Goal: Use online tool/utility: Use online tool/utility

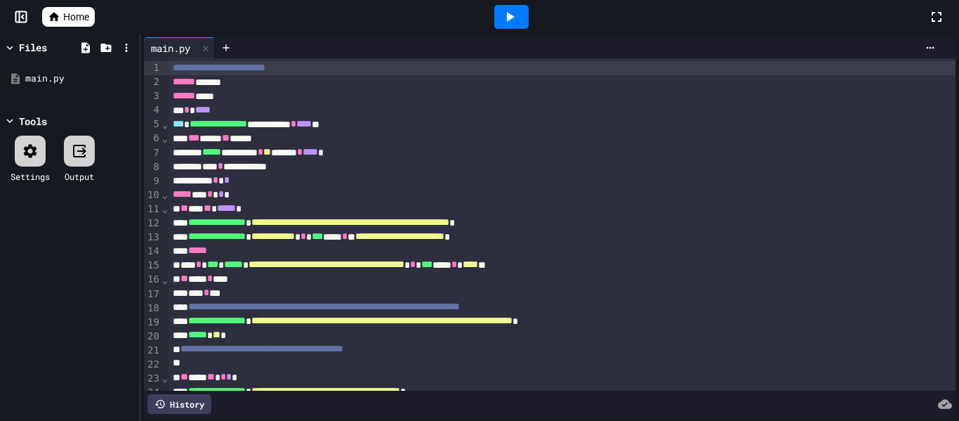
click at [507, 21] on icon at bounding box center [511, 17] width 8 height 10
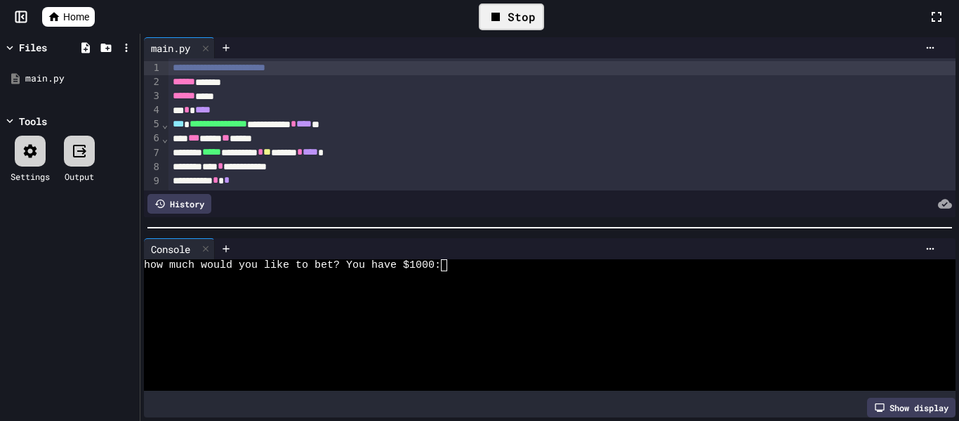
click at [650, 306] on div at bounding box center [542, 301] width 796 height 12
click at [542, 313] on div at bounding box center [542, 313] width 796 height 12
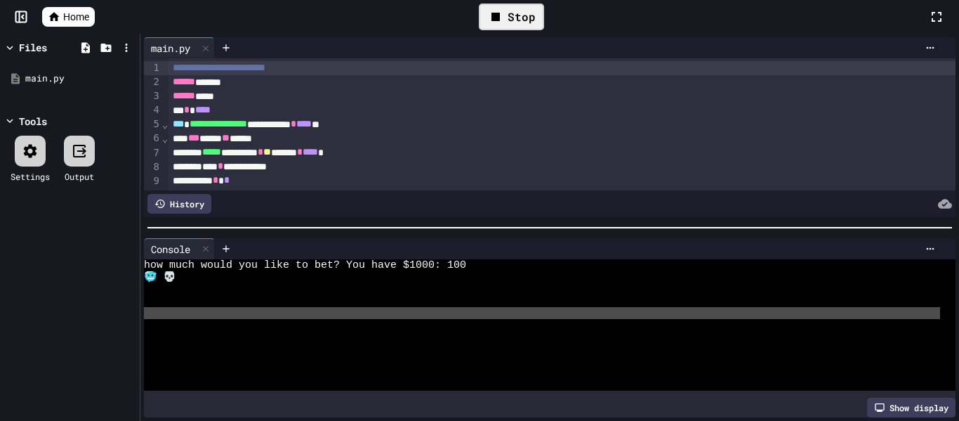
click at [542, 313] on div at bounding box center [542, 313] width 796 height 12
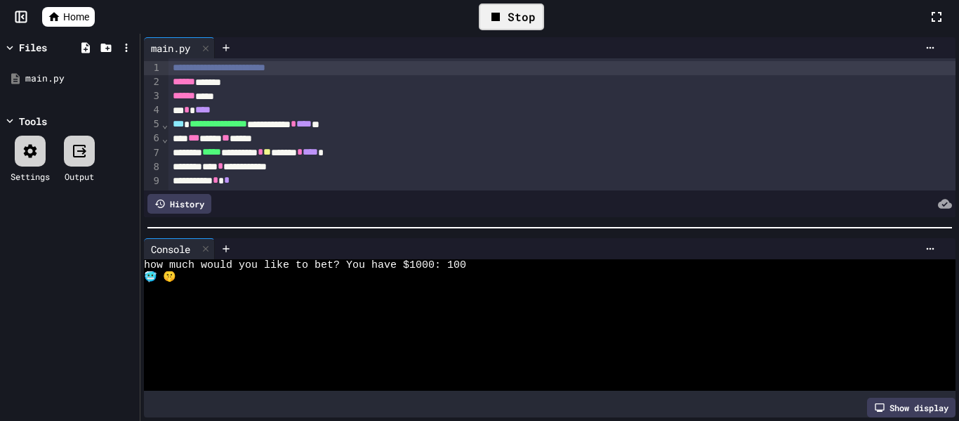
click at [542, 313] on div at bounding box center [542, 313] width 796 height 12
click at [560, 280] on div "🥶 💀" at bounding box center [542, 277] width 796 height 12
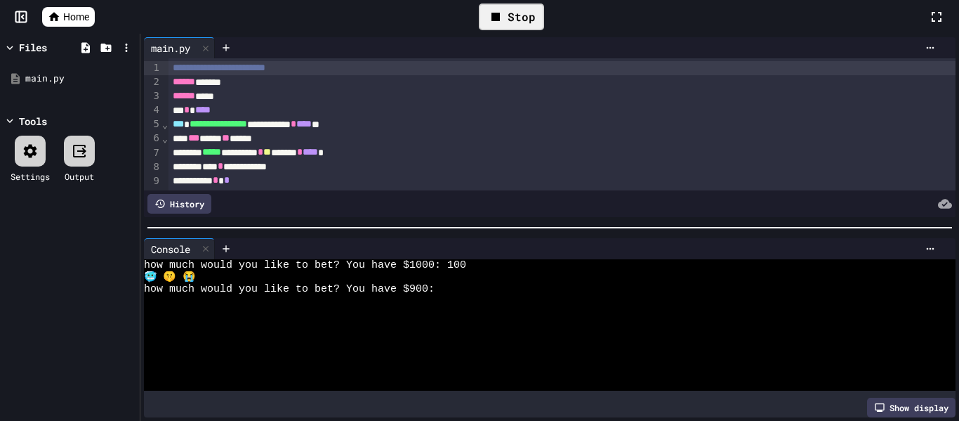
click at [560, 280] on div "🥶 🤫 😭" at bounding box center [542, 277] width 796 height 12
click at [209, 242] on div at bounding box center [205, 249] width 17 height 20
